Goal: Check status: Check status

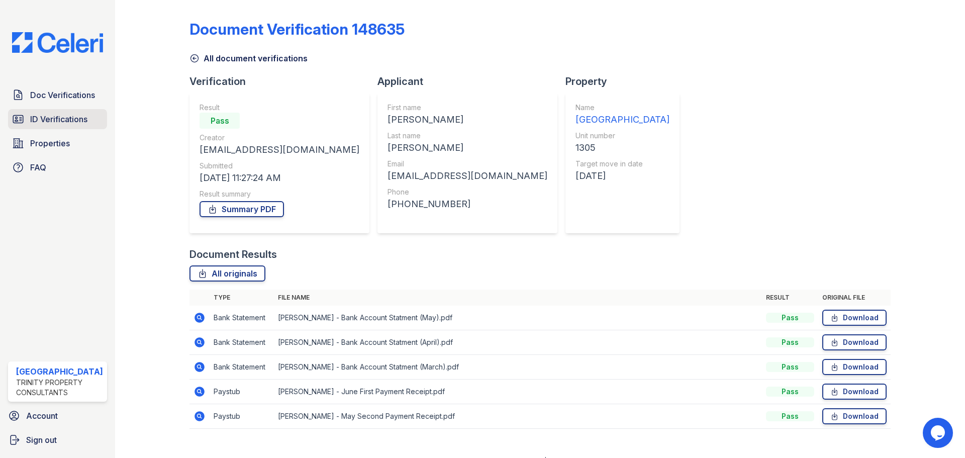
click at [67, 117] on span "ID Verifications" at bounding box center [58, 119] width 57 height 12
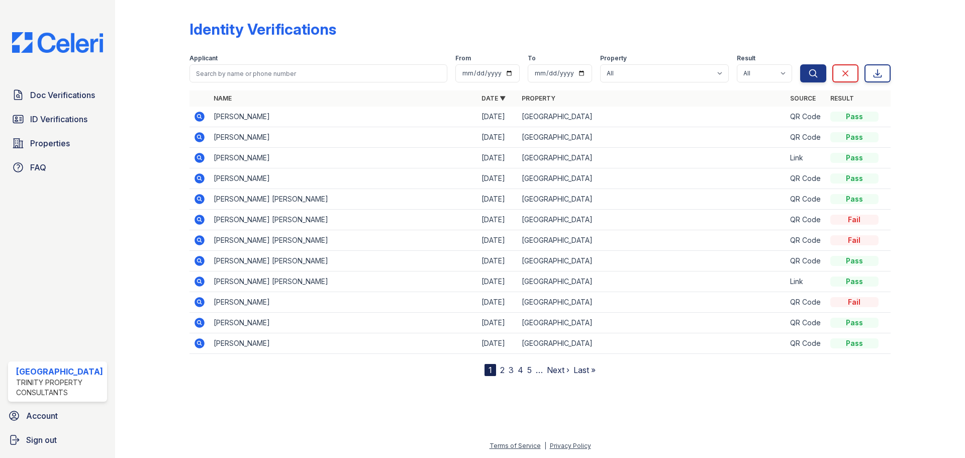
click at [201, 155] on icon at bounding box center [200, 158] width 10 height 10
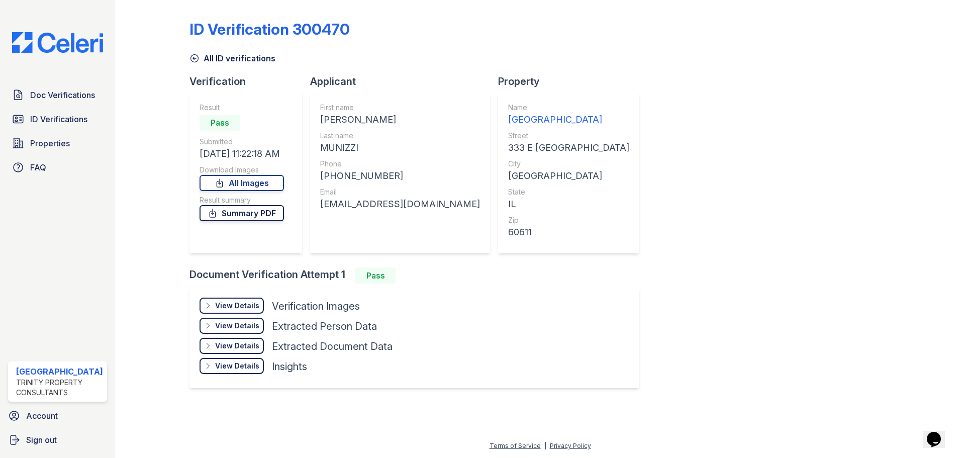
click at [251, 214] on link "Summary PDF" at bounding box center [242, 213] width 84 height 16
click at [238, 212] on link "Summary PDF" at bounding box center [242, 213] width 84 height 16
click at [239, 187] on link "All Images" at bounding box center [242, 183] width 84 height 16
click at [40, 99] on span "Doc Verifications" at bounding box center [62, 95] width 65 height 12
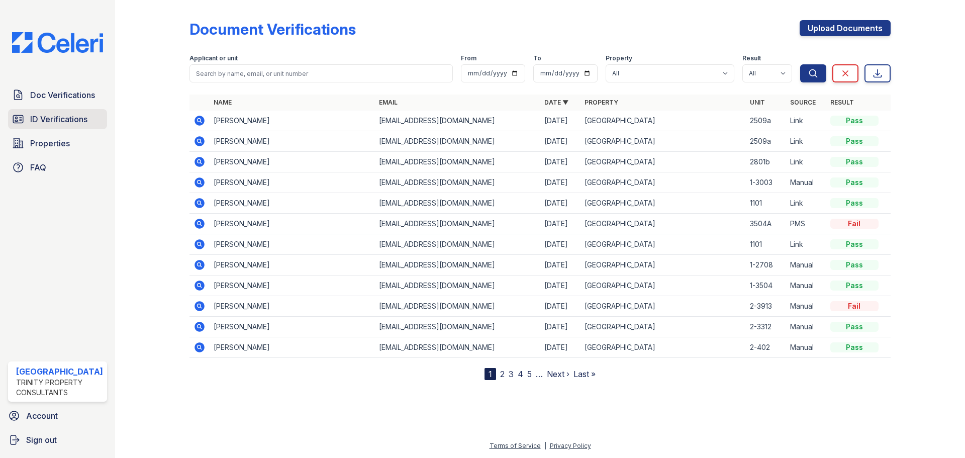
click at [69, 119] on span "ID Verifications" at bounding box center [58, 119] width 57 height 12
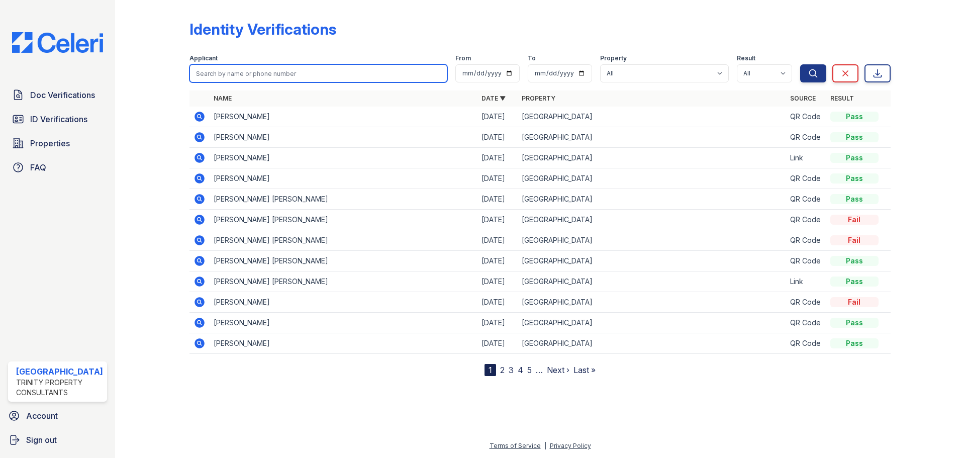
click at [238, 80] on input "search" at bounding box center [319, 73] width 258 height 18
type input "michael woods"
click at [800, 64] on button "Search" at bounding box center [813, 73] width 26 height 18
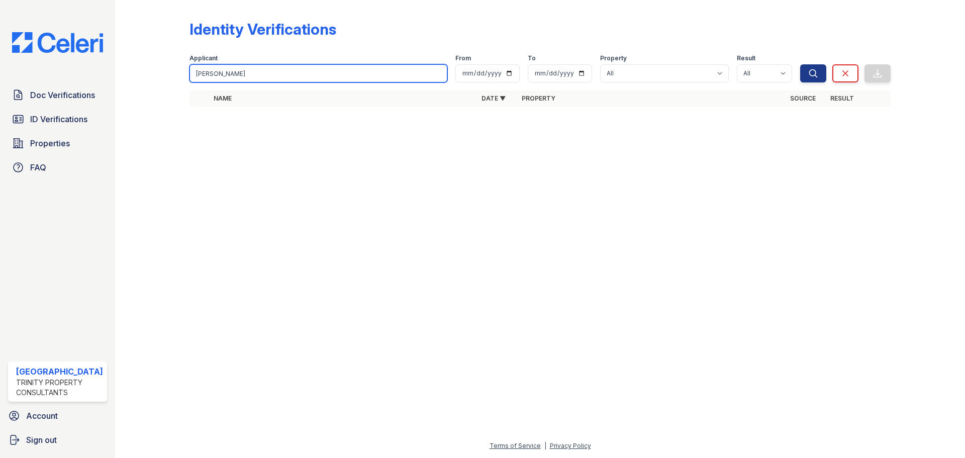
click at [242, 76] on input "michael woods" at bounding box center [319, 73] width 258 height 18
type input "michael wood"
click at [800, 64] on button "Search" at bounding box center [813, 73] width 26 height 18
drag, startPoint x: 242, startPoint y: 76, endPoint x: 187, endPoint y: 74, distance: 55.3
click at [187, 74] on div "Identity Verifications Filter Applicant michael wood From To Property All Arriv…" at bounding box center [540, 66] width 818 height 133
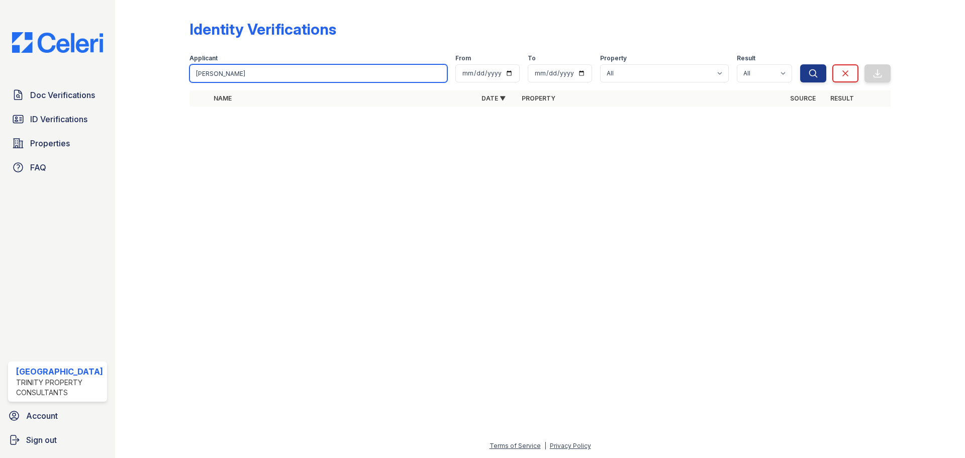
type input "michael"
click at [800, 64] on button "Search" at bounding box center [813, 73] width 26 height 18
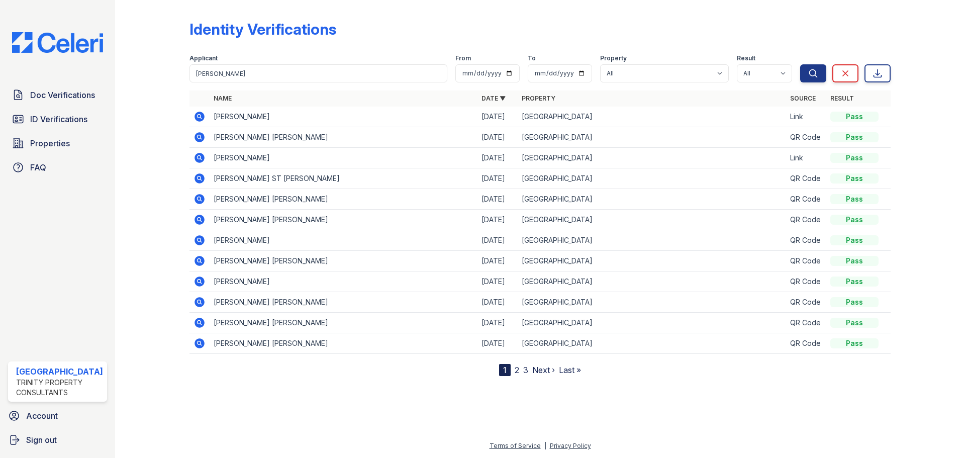
click at [200, 115] on icon at bounding box center [200, 117] width 12 height 12
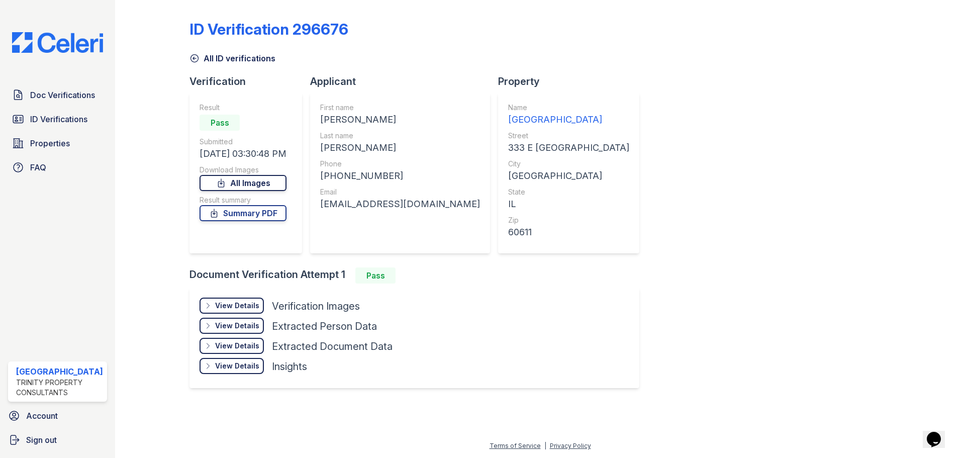
click at [249, 185] on link "All Images" at bounding box center [243, 183] width 87 height 16
